Goal: Information Seeking & Learning: Learn about a topic

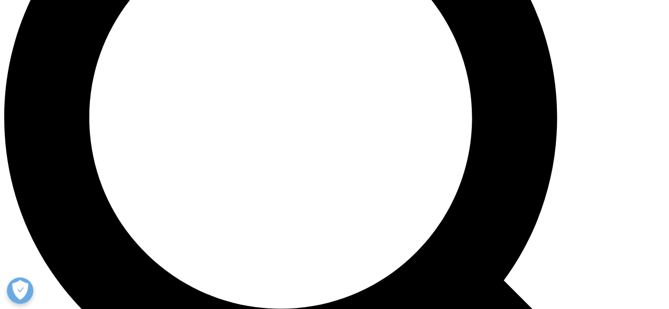
scroll to position [838, 0]
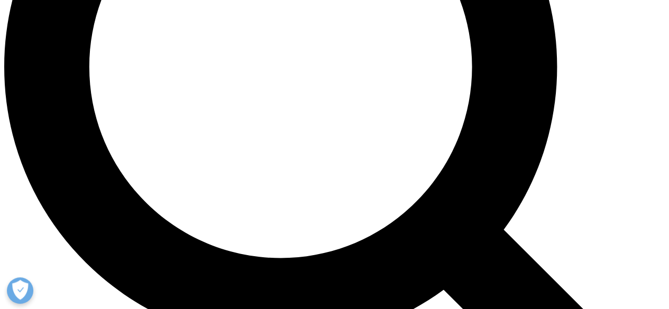
scroll to position [887, 0]
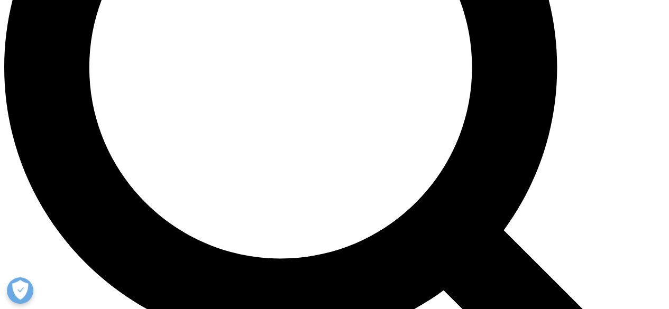
drag, startPoint x: 126, startPoint y: 50, endPoint x: 162, endPoint y: 48, distance: 36.6
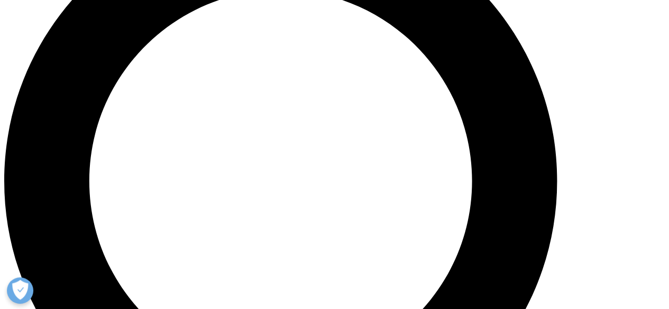
scroll to position [773, 0]
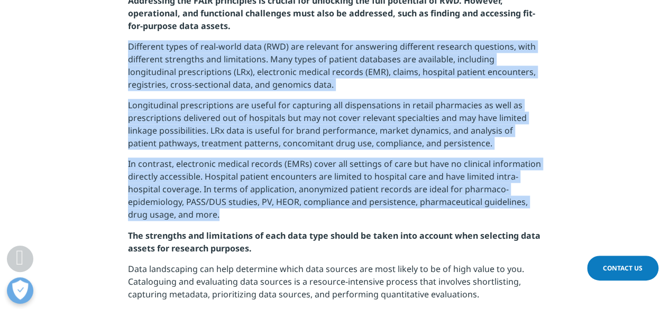
drag, startPoint x: 121, startPoint y: 47, endPoint x: 233, endPoint y: 229, distance: 214.5
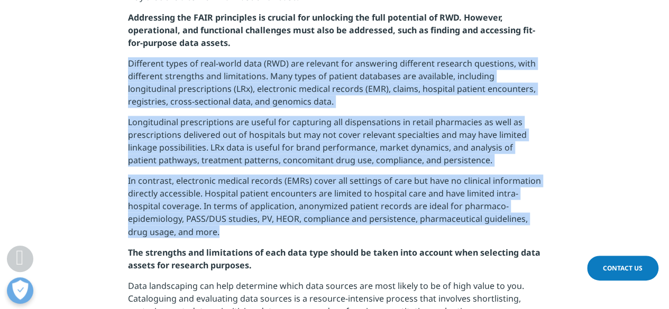
copy div "Different types of real-world data (RWD) are relevant for answering different r…"
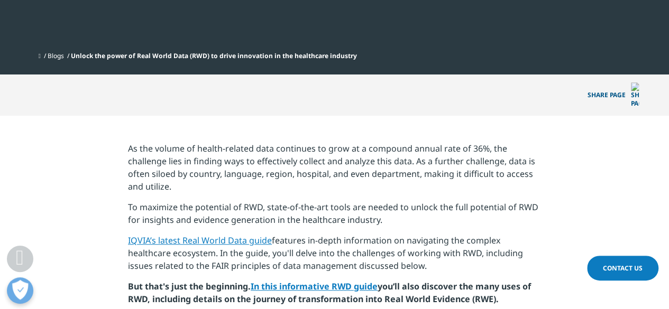
scroll to position [339, 0]
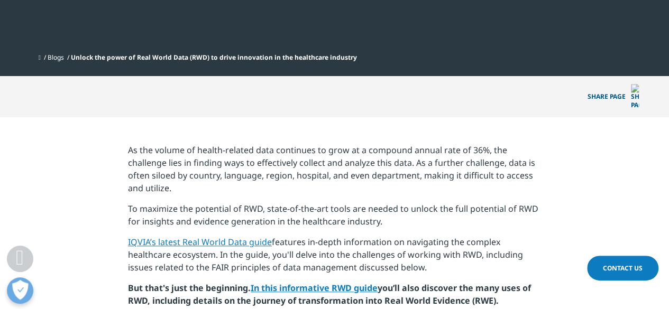
click at [367, 236] on p "IQVIA’s latest Real World Data guide features in-depth information on navigatin…" at bounding box center [334, 259] width 413 height 46
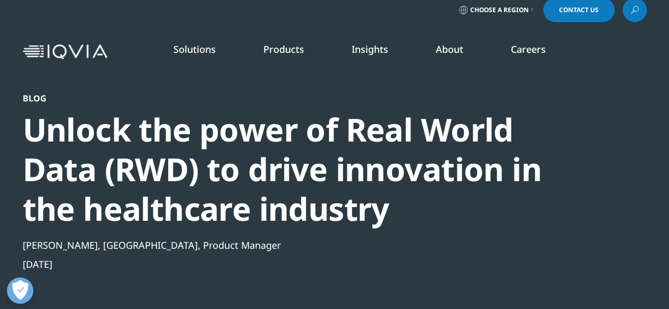
scroll to position [0, 0]
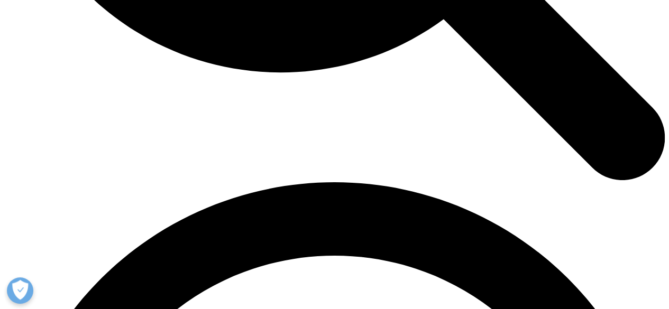
scroll to position [1159, 0]
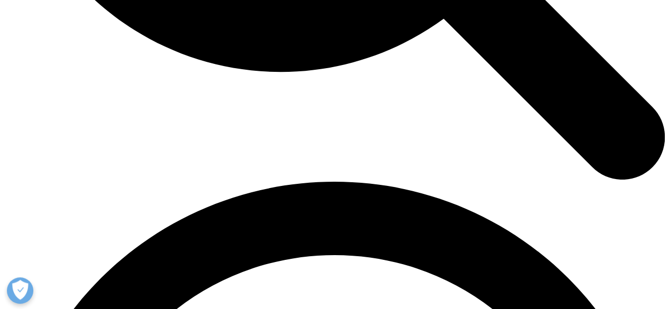
drag, startPoint x: 243, startPoint y: 196, endPoint x: 372, endPoint y: 250, distance: 139.7
drag, startPoint x: 372, startPoint y: 250, endPoint x: 310, endPoint y: 206, distance: 76.0
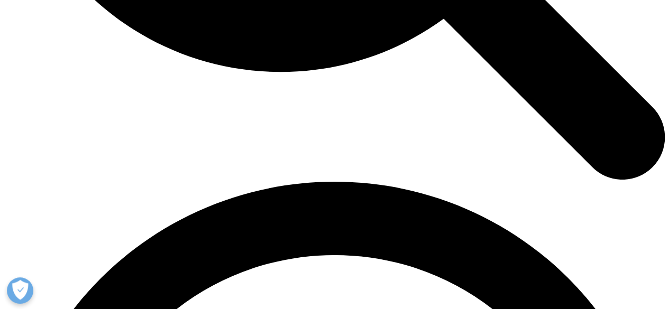
drag, startPoint x: 318, startPoint y: 183, endPoint x: 417, endPoint y: 181, distance: 98.4
drag, startPoint x: 139, startPoint y: 194, endPoint x: 443, endPoint y: 252, distance: 310.2
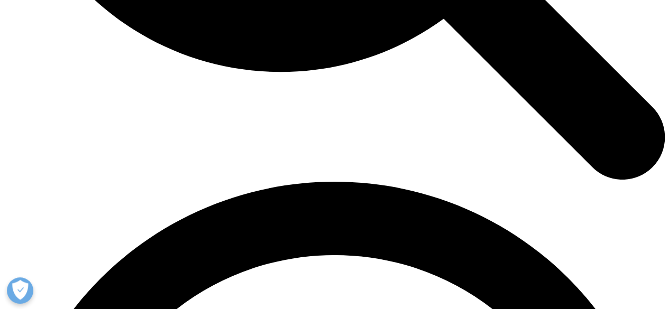
drag, startPoint x: 333, startPoint y: 259, endPoint x: 485, endPoint y: 261, distance: 151.3
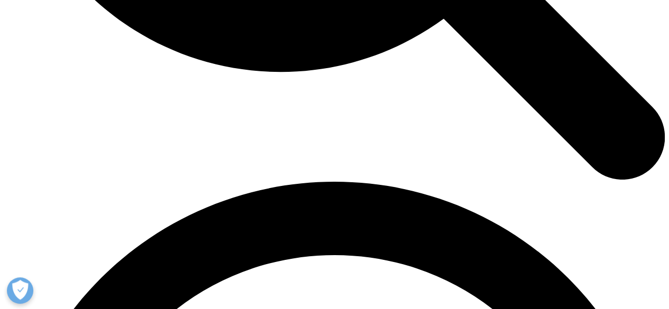
drag, startPoint x: 464, startPoint y: 213, endPoint x: 526, endPoint y: 209, distance: 61.5
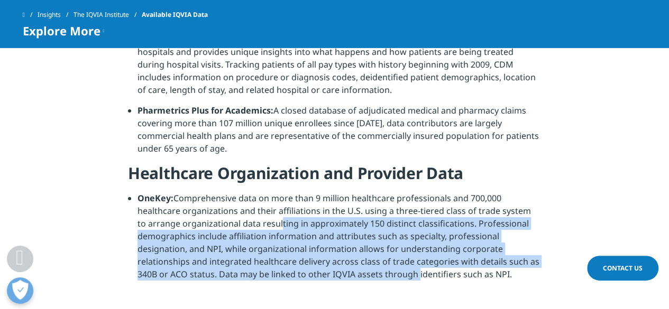
drag, startPoint x: 262, startPoint y: 207, endPoint x: 413, endPoint y: 258, distance: 159.1
click at [413, 258] on li "OneKey: Comprehensive data on more than 9 million healthcare professionals and …" at bounding box center [340, 240] width 404 height 97
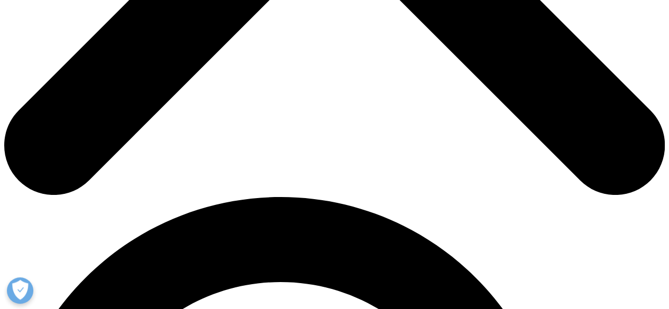
scroll to position [480, 0]
